Goal: Find specific page/section: Find specific page/section

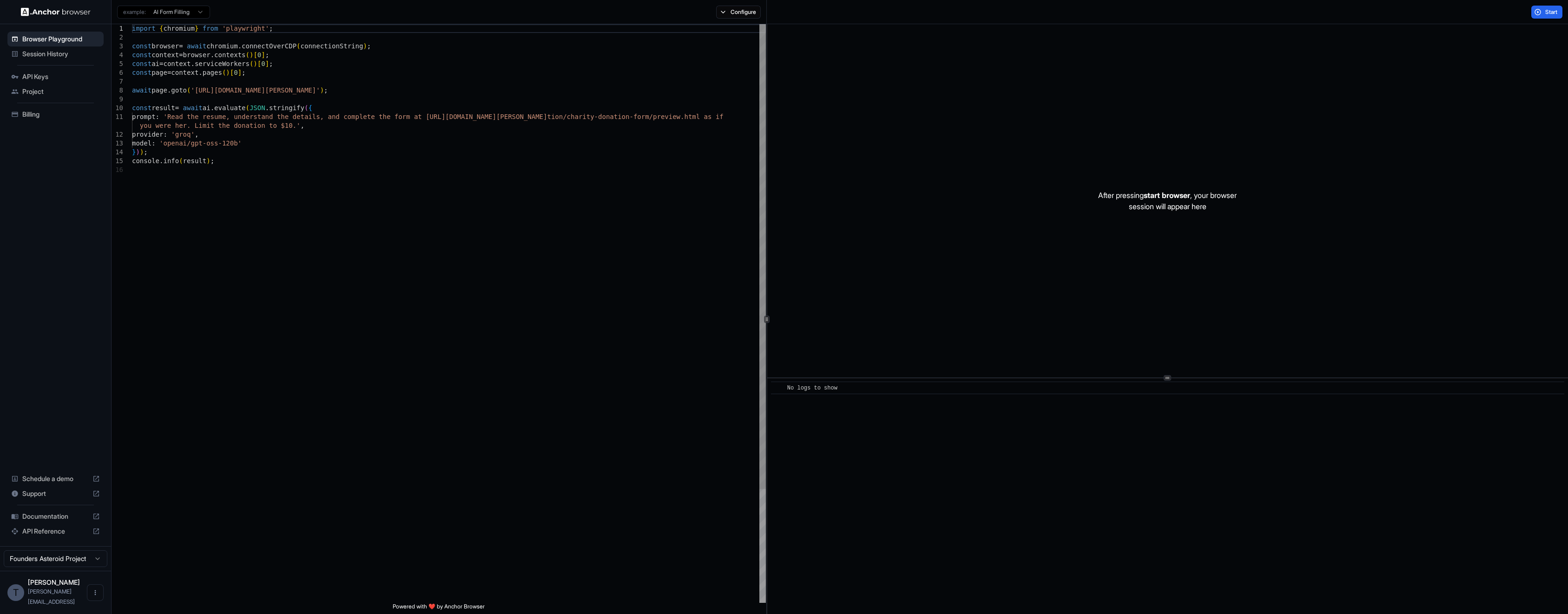
click at [542, 87] on div "import { chromium } from 'playwright' ; const browser = await chromium . connec…" at bounding box center [449, 384] width 634 height 720
click at [505, 73] on div "import { chromium } from 'playwright' ; const browser = await chromium . connec…" at bounding box center [449, 384] width 634 height 720
click at [69, 49] on div "Session History" at bounding box center [56, 54] width 97 height 15
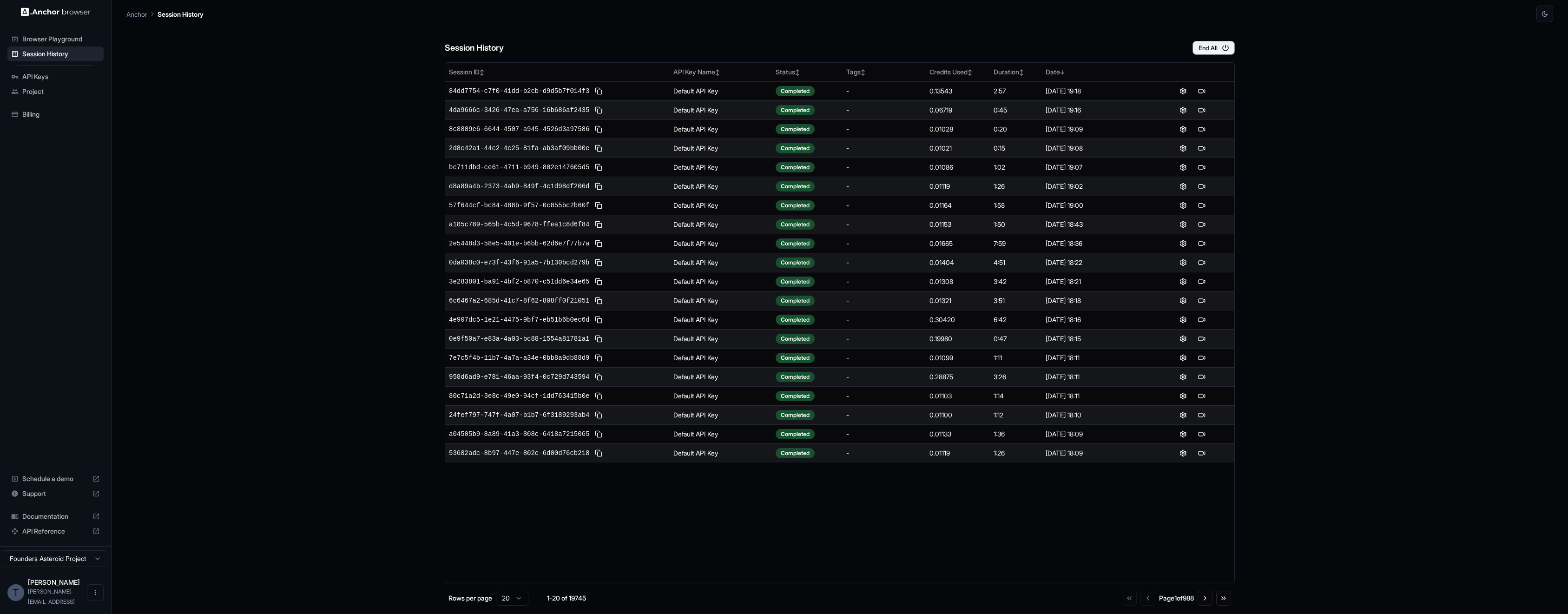
click at [375, 142] on div "Session History End All Session ID ↕ API Key Name ↕ Status ↕ Tags ↕ Credits Use…" at bounding box center [840, 318] width 1427 height 591
click at [911, 153] on td "-" at bounding box center [884, 148] width 83 height 19
click at [1046, 148] on div "[DATE] 19:08" at bounding box center [1097, 148] width 101 height 9
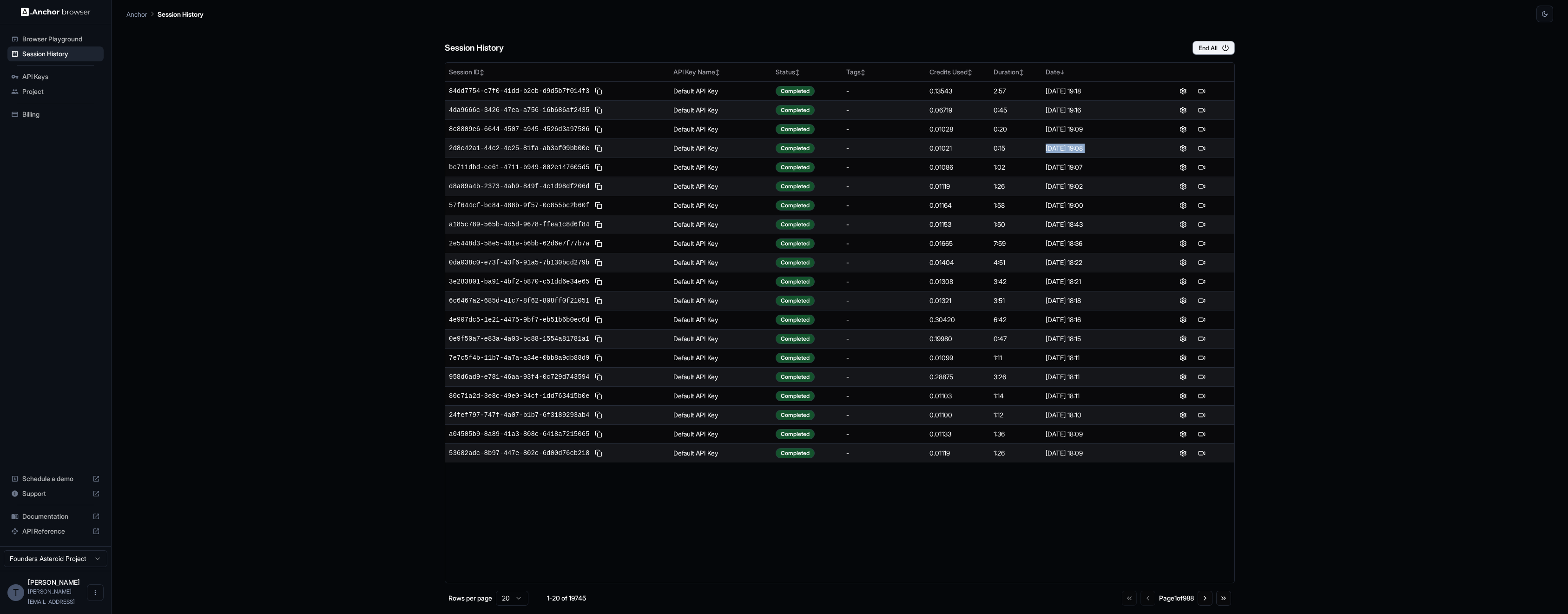
click at [1046, 148] on div "[DATE] 19:08" at bounding box center [1097, 148] width 101 height 9
click at [1076, 148] on div "[DATE] 19:08" at bounding box center [1097, 148] width 101 height 9
click at [1186, 148] on button at bounding box center [1183, 149] width 11 height 11
